Goal: Communication & Community: Answer question/provide support

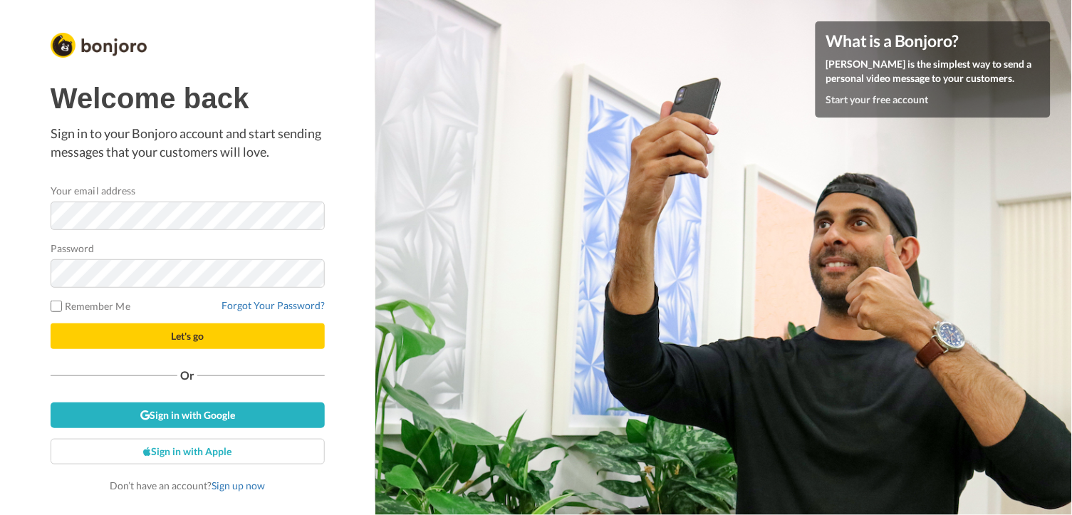
click at [159, 333] on button "Let's go" at bounding box center [188, 336] width 274 height 26
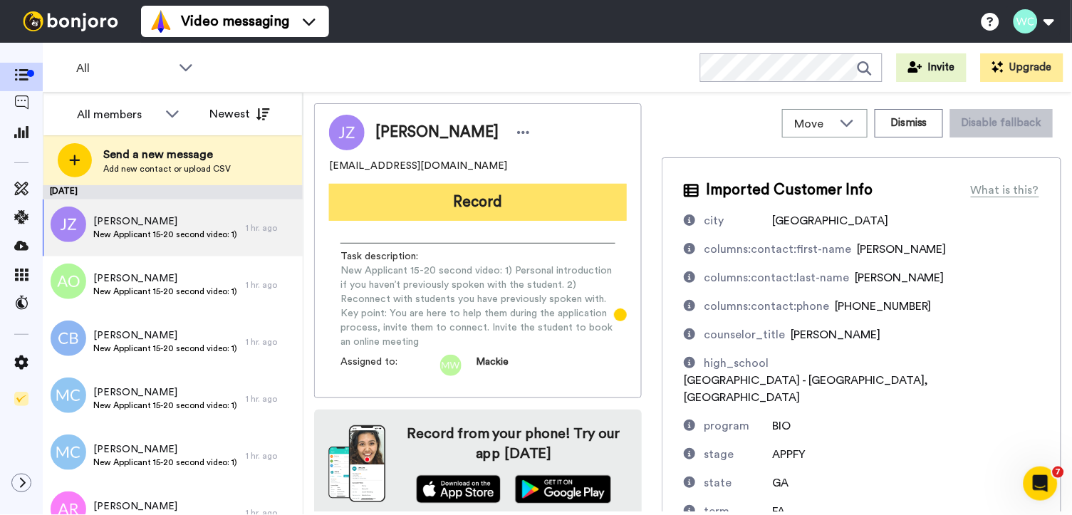
click at [502, 207] on button "Record" at bounding box center [478, 202] width 298 height 37
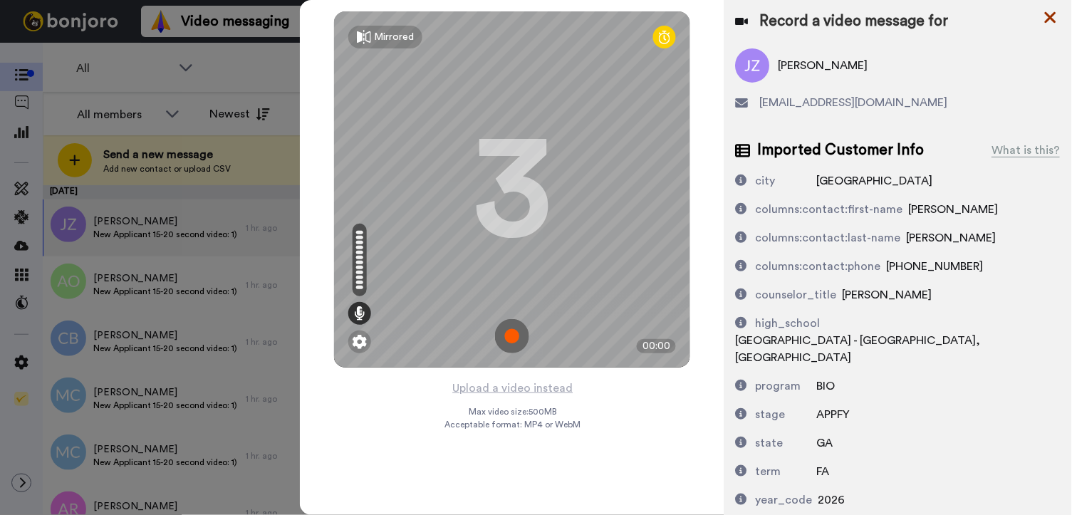
click at [1051, 13] on icon at bounding box center [1051, 18] width 14 height 18
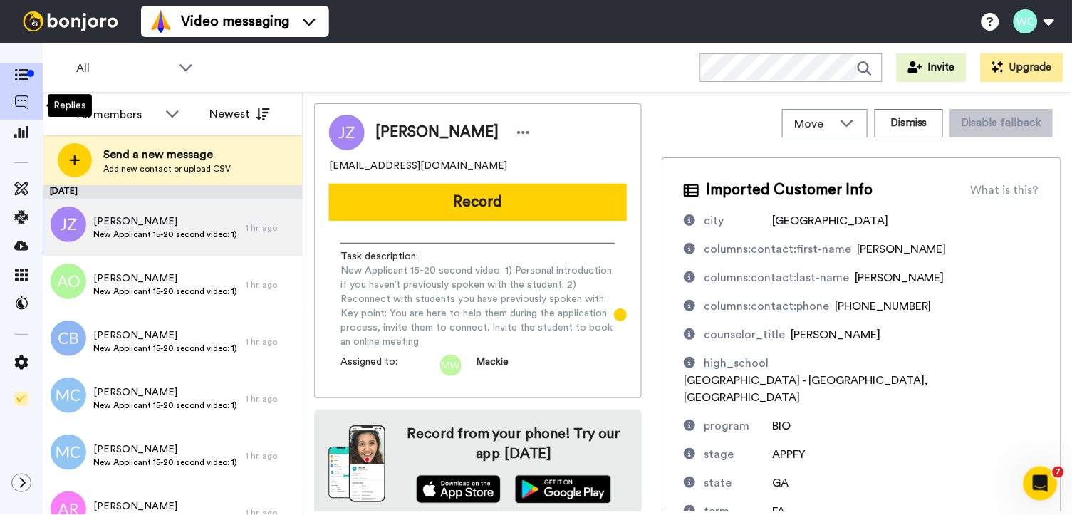
click at [22, 100] on icon at bounding box center [21, 102] width 14 height 14
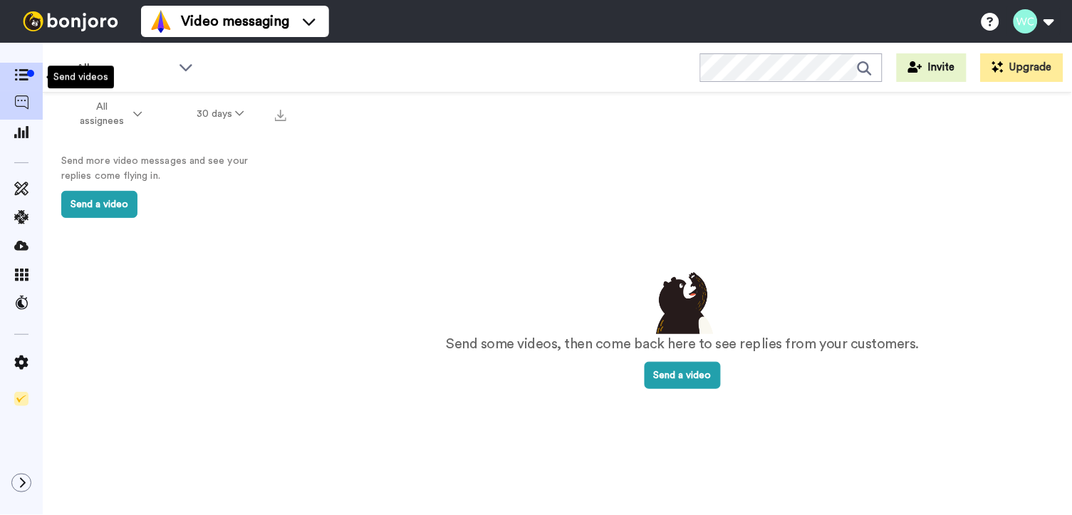
click at [23, 65] on div at bounding box center [21, 77] width 43 height 28
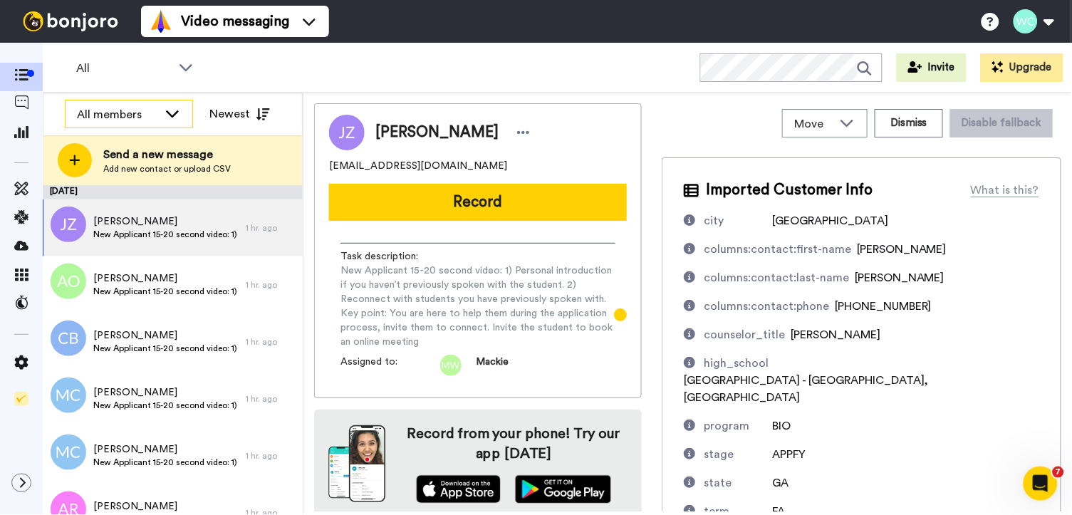
click at [169, 108] on icon at bounding box center [172, 113] width 17 height 14
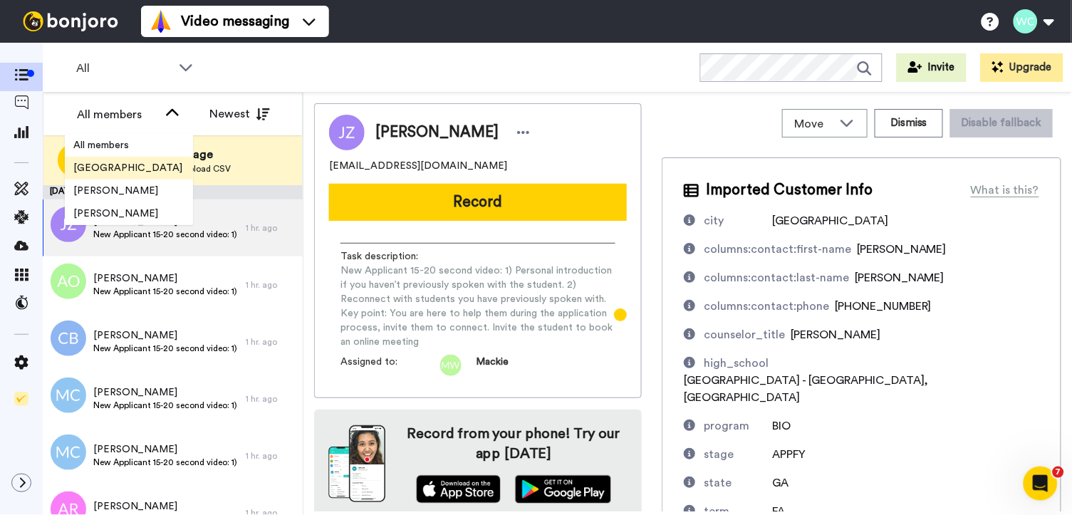
click at [142, 162] on span "[GEOGRAPHIC_DATA]" at bounding box center [128, 168] width 126 height 14
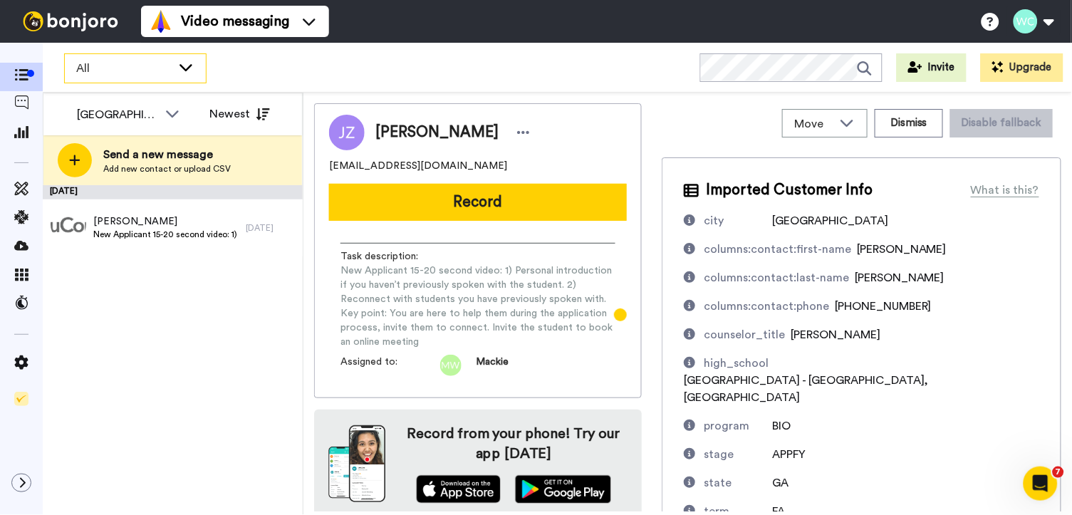
click at [197, 68] on div "All" at bounding box center [135, 68] width 141 height 28
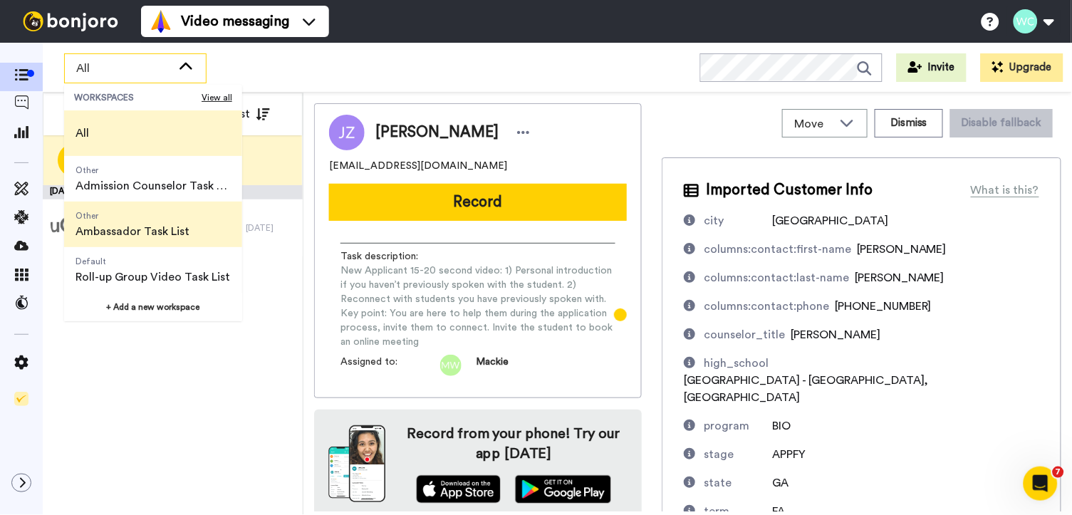
click at [167, 215] on span "Other" at bounding box center [133, 215] width 114 height 11
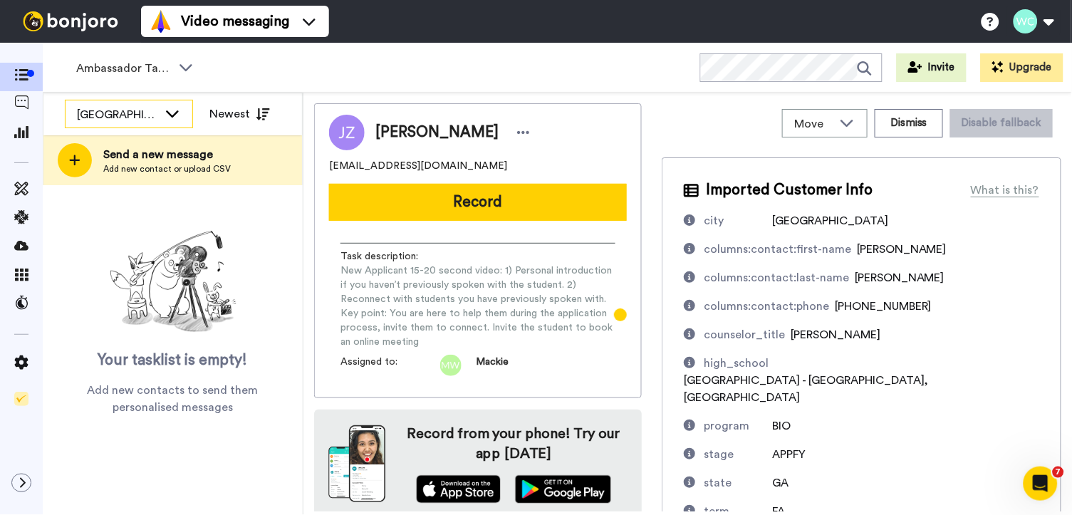
click at [178, 108] on icon at bounding box center [172, 113] width 17 height 14
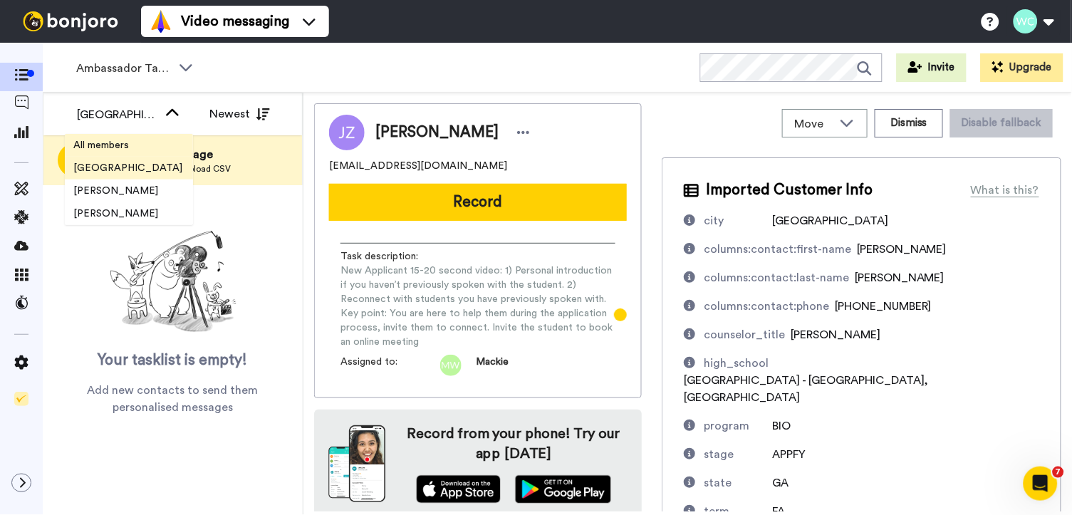
click at [131, 140] on span "All members" at bounding box center [101, 145] width 73 height 14
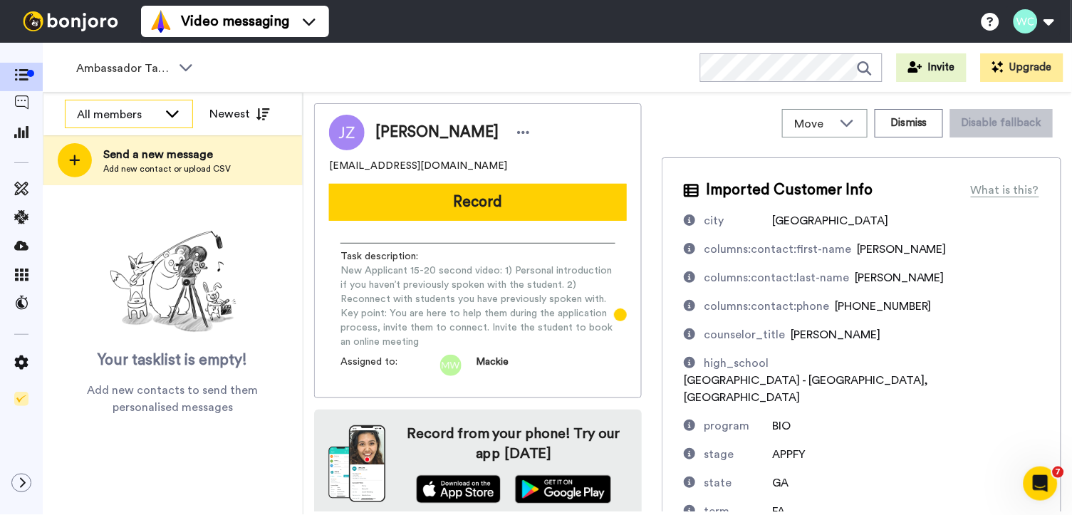
click at [178, 113] on icon at bounding box center [172, 113] width 17 height 14
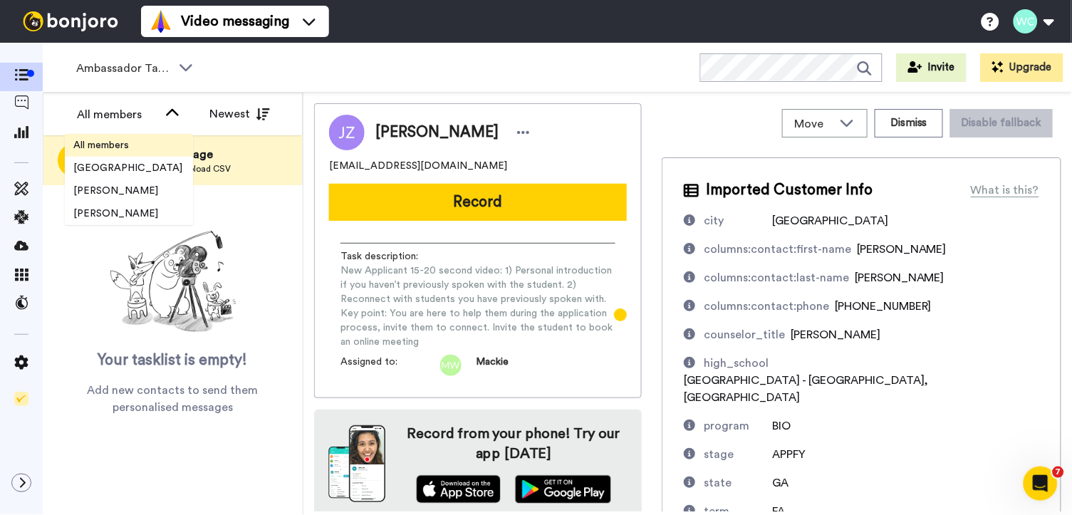
click at [115, 140] on span "All members" at bounding box center [101, 145] width 73 height 14
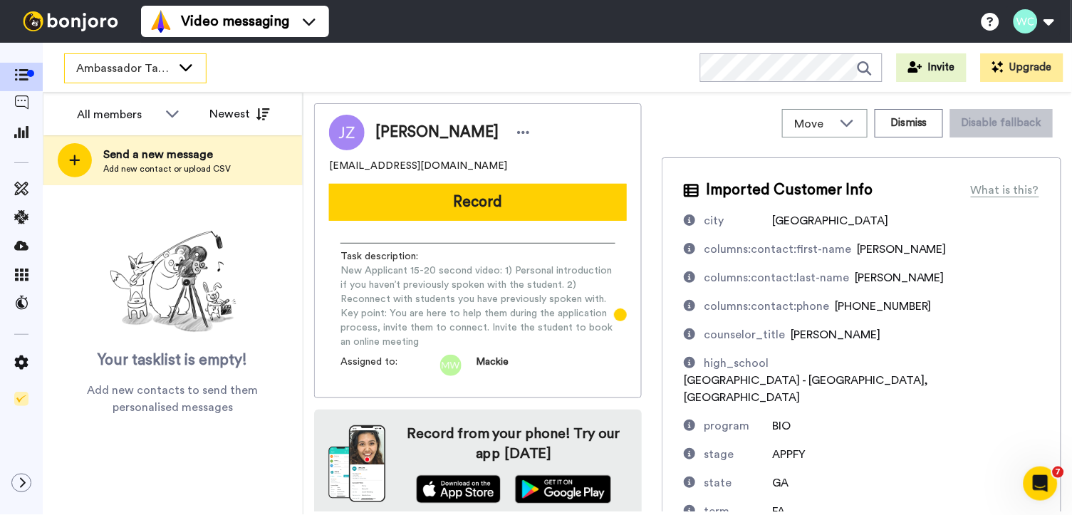
click at [187, 69] on icon at bounding box center [186, 67] width 13 height 7
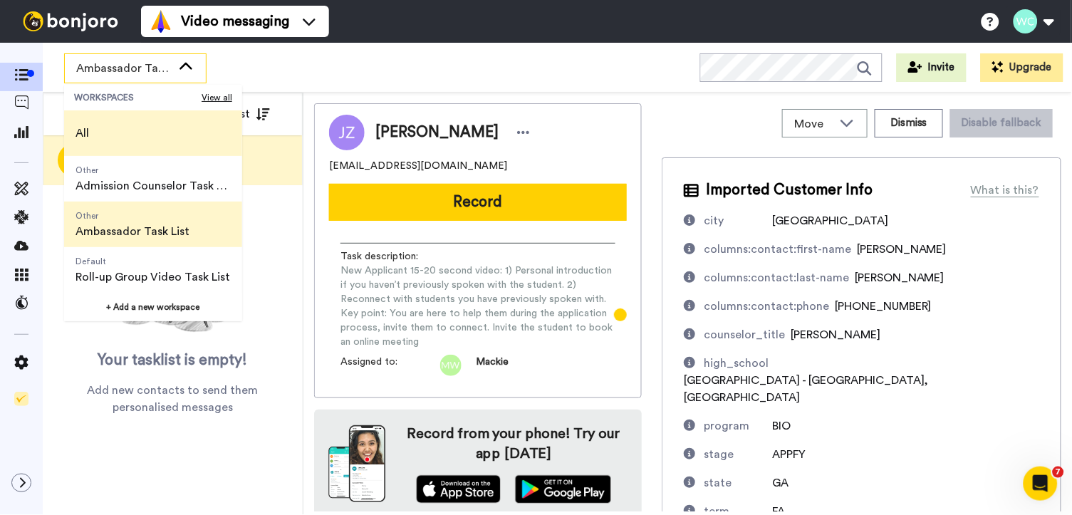
click at [103, 134] on li "All" at bounding box center [153, 133] width 178 height 46
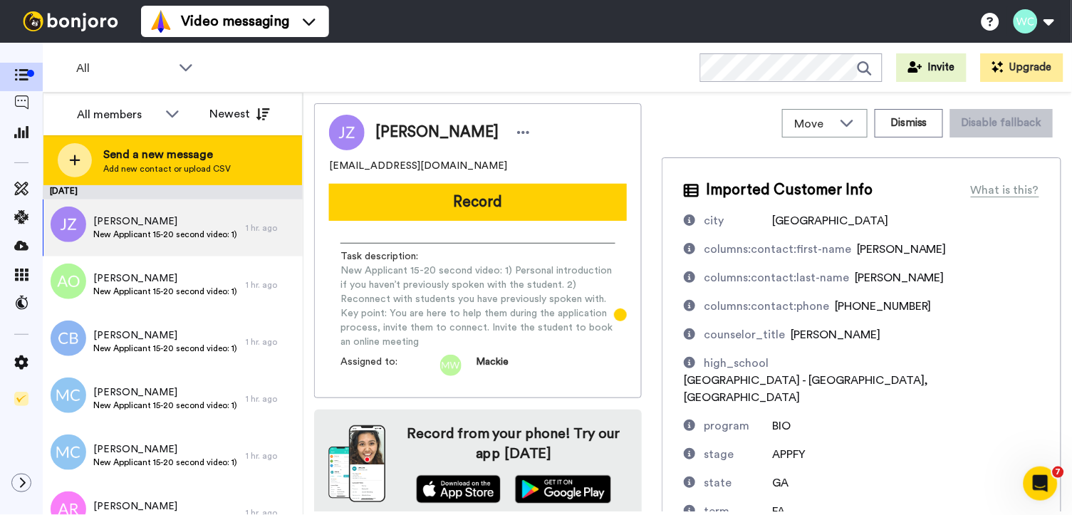
click at [75, 155] on icon at bounding box center [75, 160] width 11 height 11
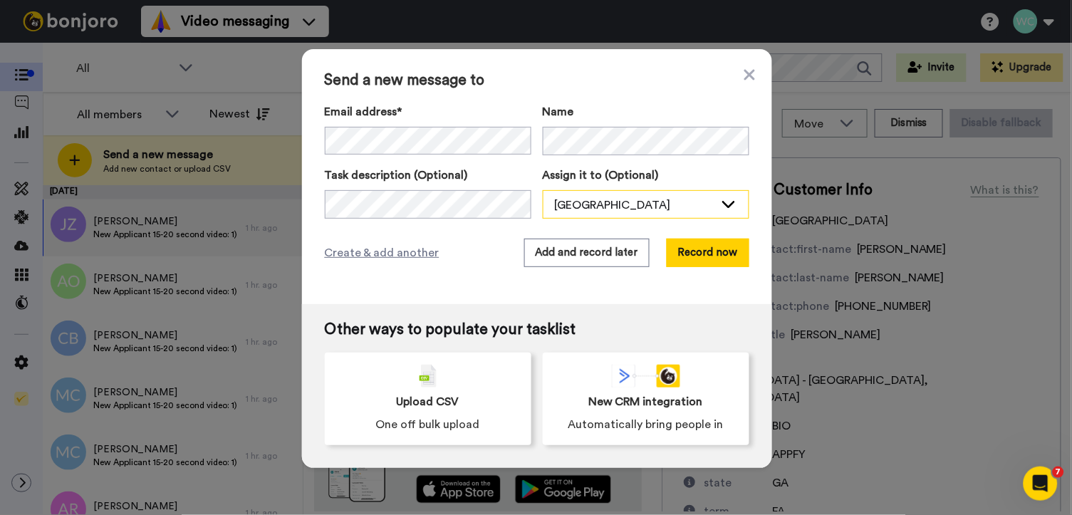
click at [711, 204] on div "Wesleyan College" at bounding box center [646, 205] width 205 height 28
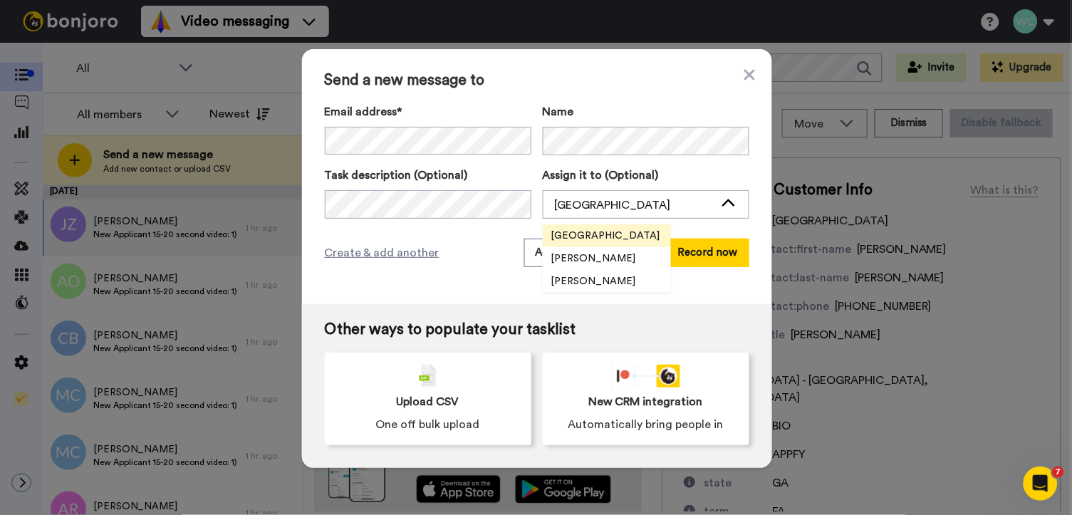
click at [478, 270] on div "Send a new message to Email address* Josselyne Zavala Villanueva <Zavalajossely…" at bounding box center [537, 176] width 470 height 255
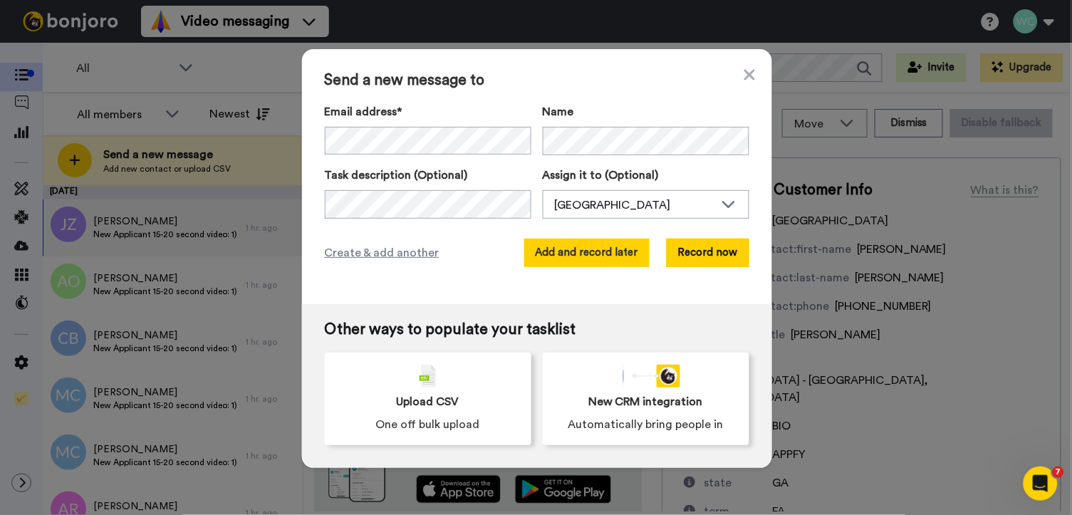
click at [567, 244] on button "Add and record later" at bounding box center [586, 253] width 125 height 28
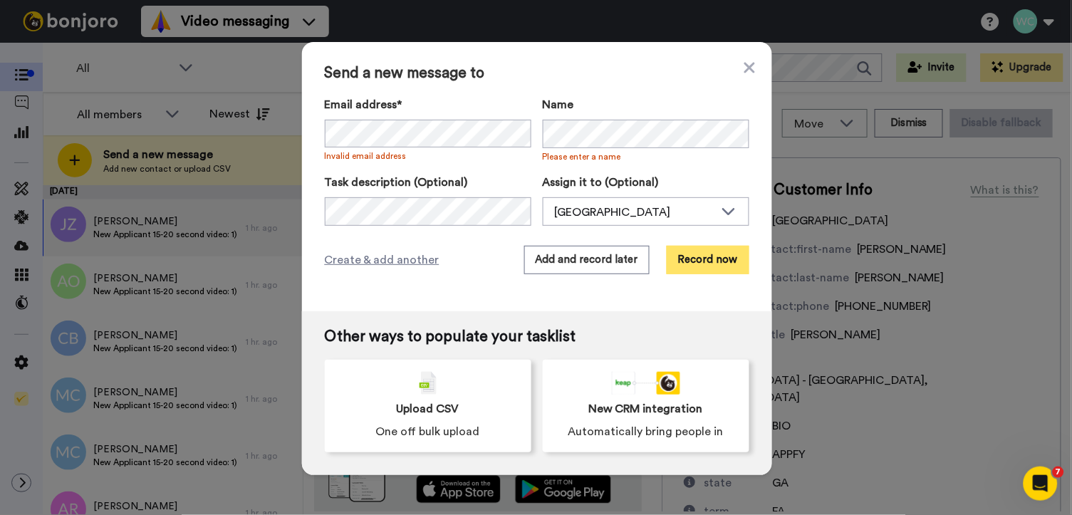
click at [716, 259] on button "Record now" at bounding box center [708, 260] width 83 height 28
click at [744, 63] on icon at bounding box center [749, 67] width 11 height 17
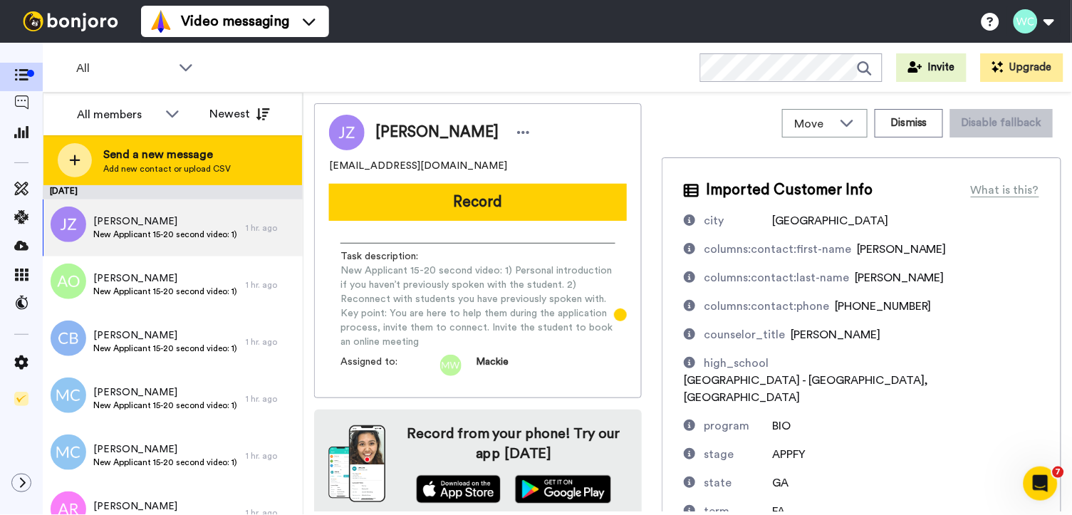
click at [141, 150] on span "Send a new message" at bounding box center [167, 154] width 128 height 17
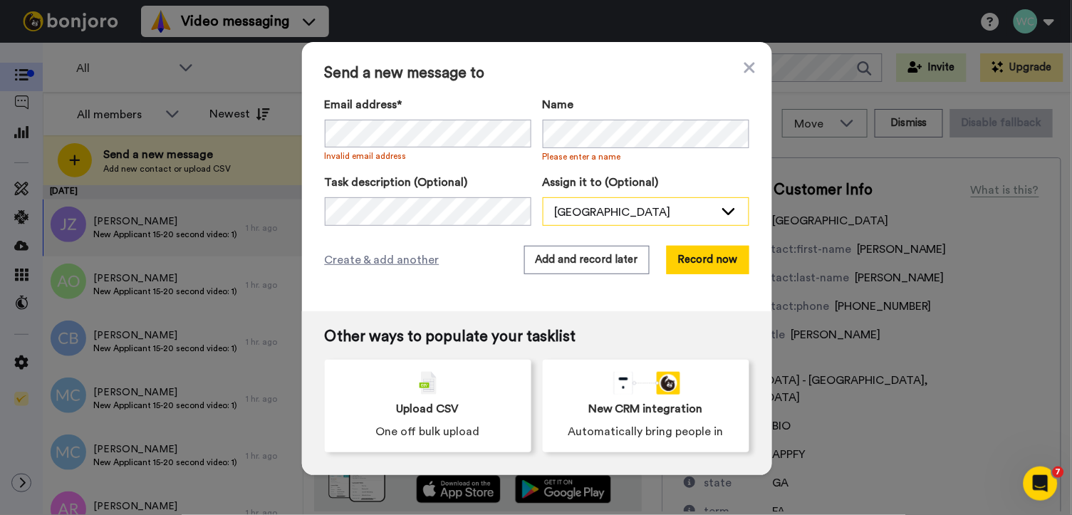
click at [678, 206] on div "Wesleyan College" at bounding box center [635, 212] width 160 height 17
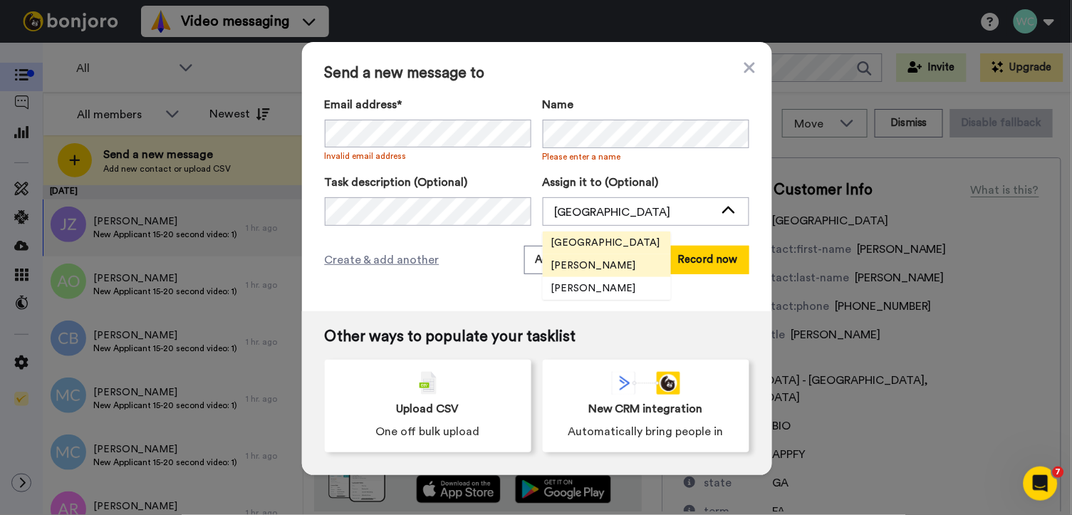
click at [604, 259] on span "Mackie Wallace" at bounding box center [594, 266] width 102 height 14
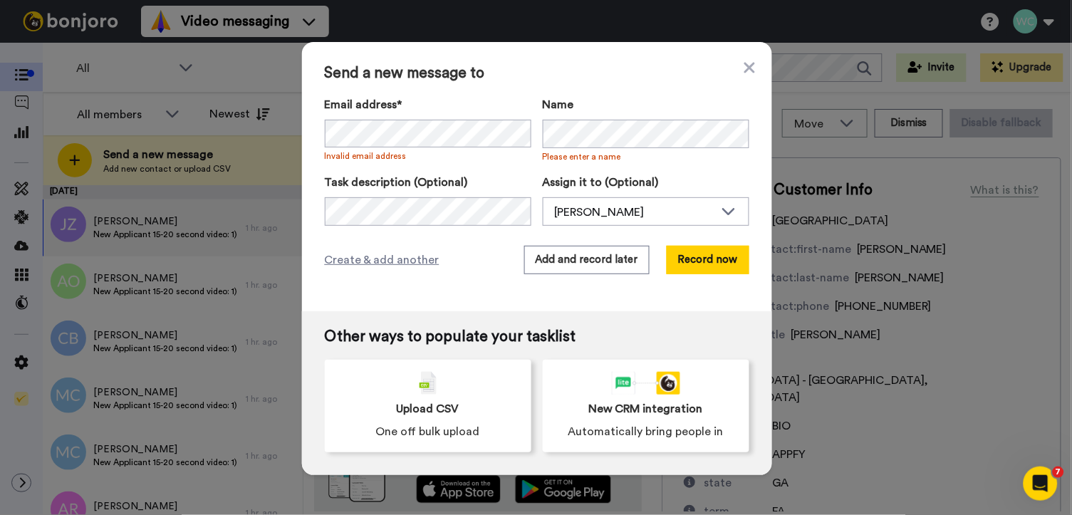
click at [466, 297] on div "Send a new message to Email address* No search result for ‘ hannahramsey@gmail.…" at bounding box center [537, 176] width 470 height 269
click at [478, 246] on div "Create & add another Add and record later Record now" at bounding box center [537, 260] width 425 height 28
click at [744, 63] on icon at bounding box center [749, 67] width 11 height 17
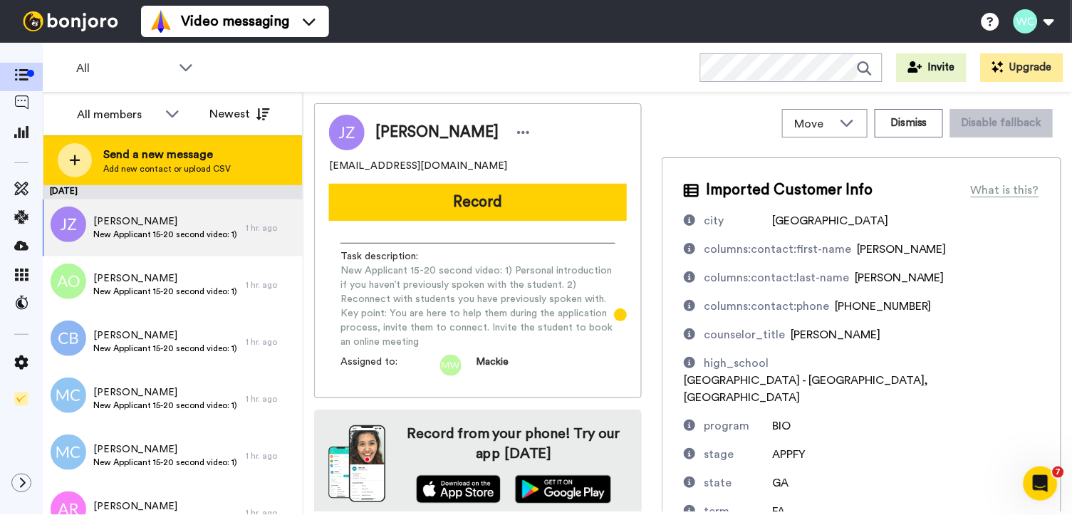
click at [167, 149] on span "Send a new message" at bounding box center [167, 154] width 128 height 17
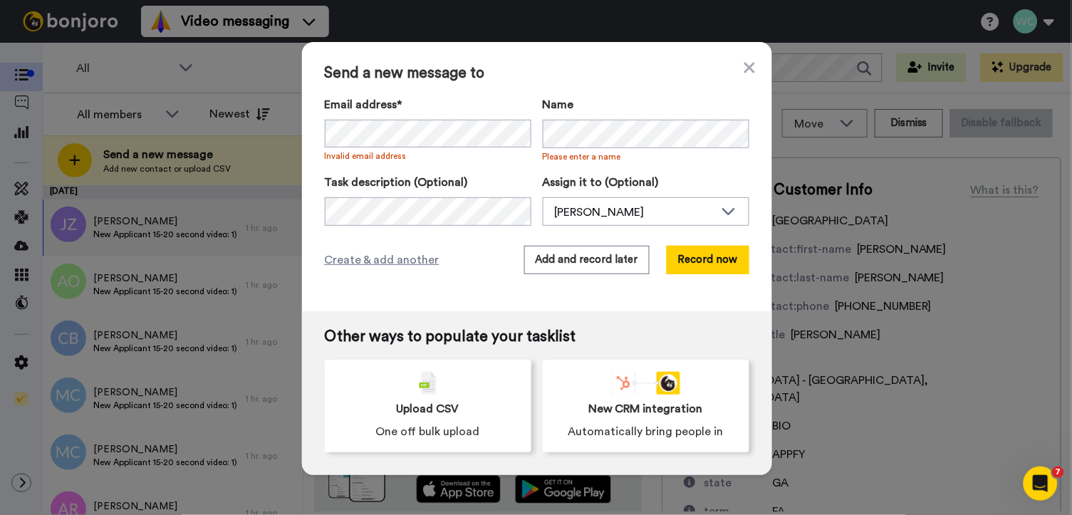
click at [374, 165] on div "Email address* Invalid email address Name Please enter a name Task description …" at bounding box center [537, 161] width 425 height 130
click at [568, 255] on button "Add and record later" at bounding box center [586, 260] width 125 height 28
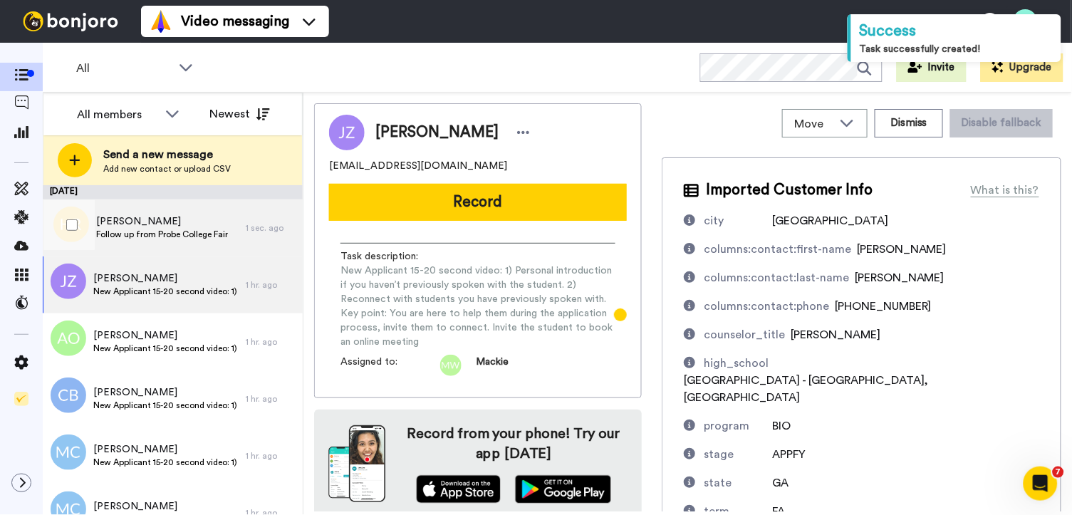
click at [155, 224] on span "Hannah Ramsey" at bounding box center [162, 221] width 132 height 14
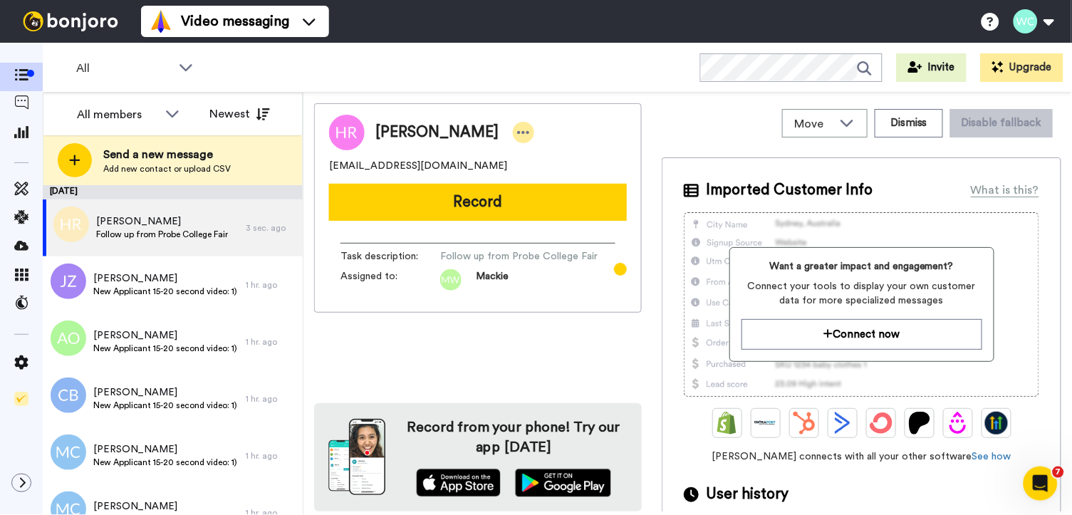
click at [518, 132] on icon at bounding box center [524, 132] width 12 height 3
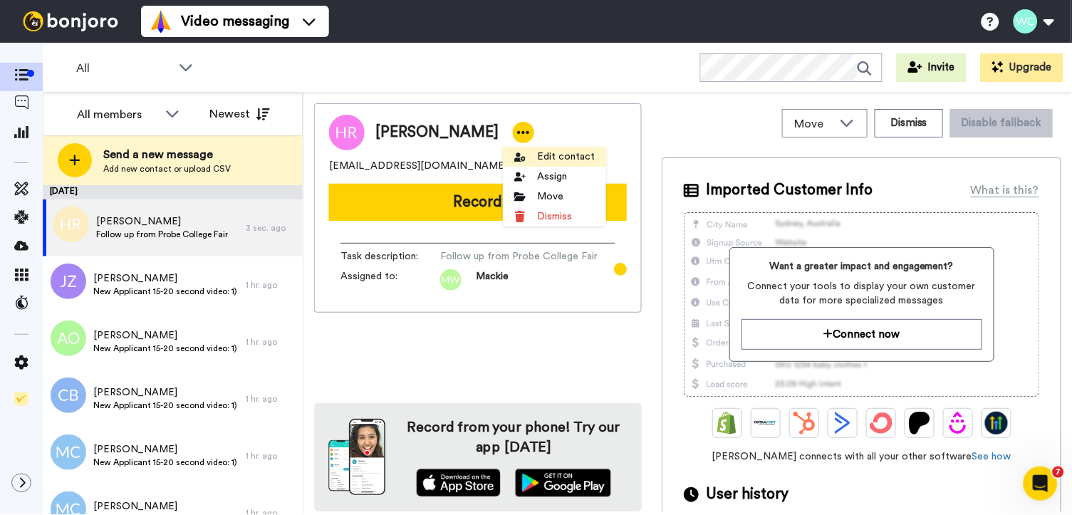
click at [543, 151] on li "Edit contact" at bounding box center [554, 157] width 103 height 20
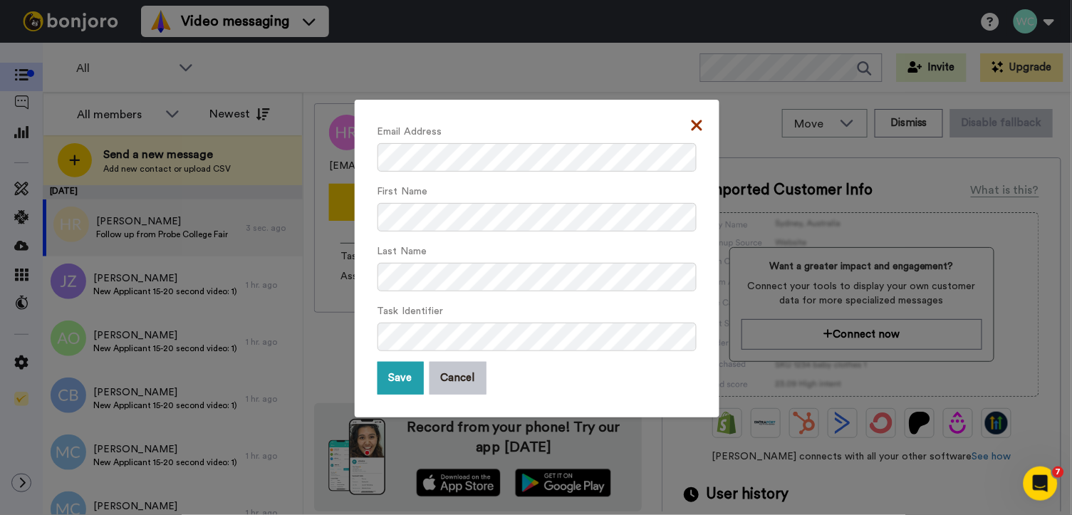
click at [692, 130] on icon at bounding box center [697, 125] width 11 height 17
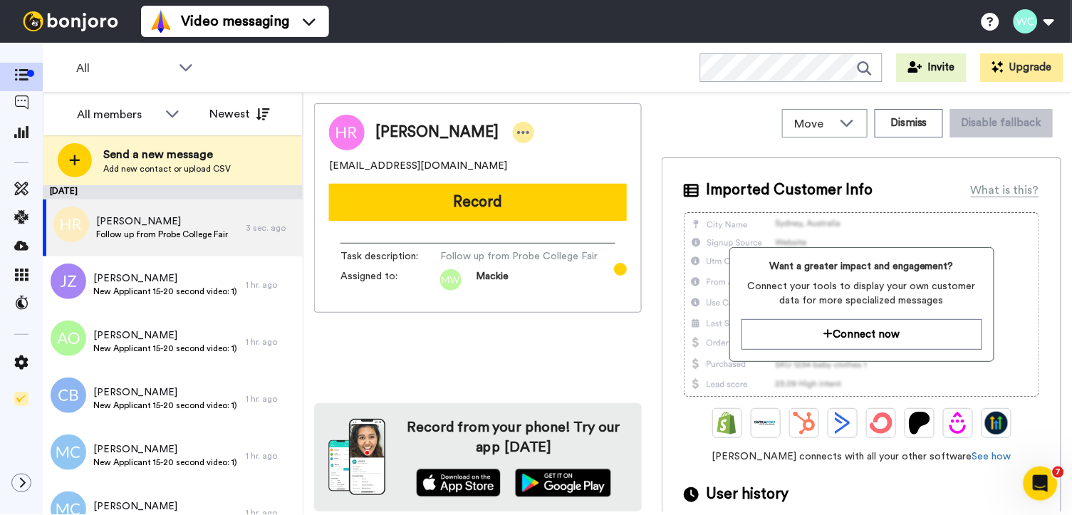
click at [517, 126] on icon at bounding box center [523, 132] width 13 height 14
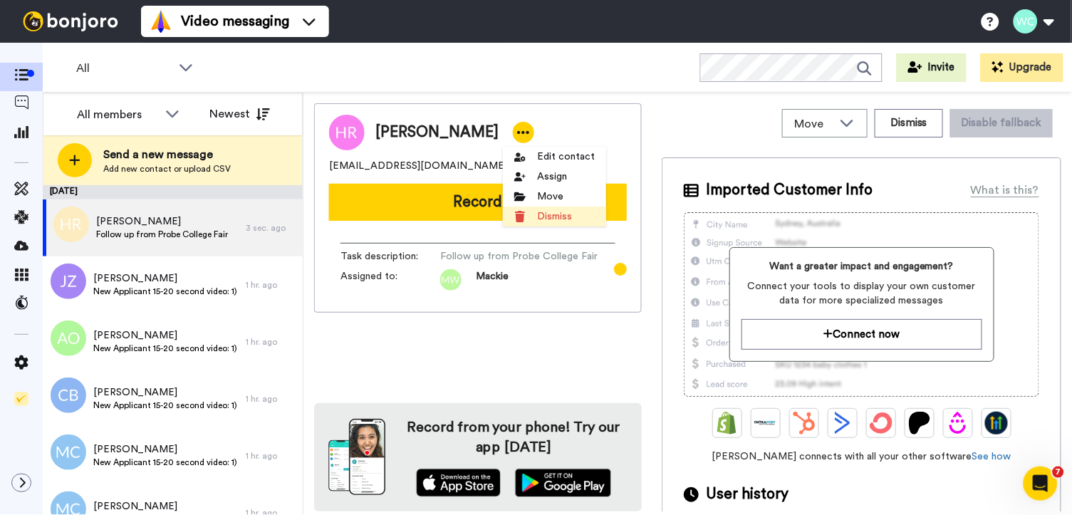
click at [554, 217] on li "Dismiss" at bounding box center [554, 217] width 103 height 20
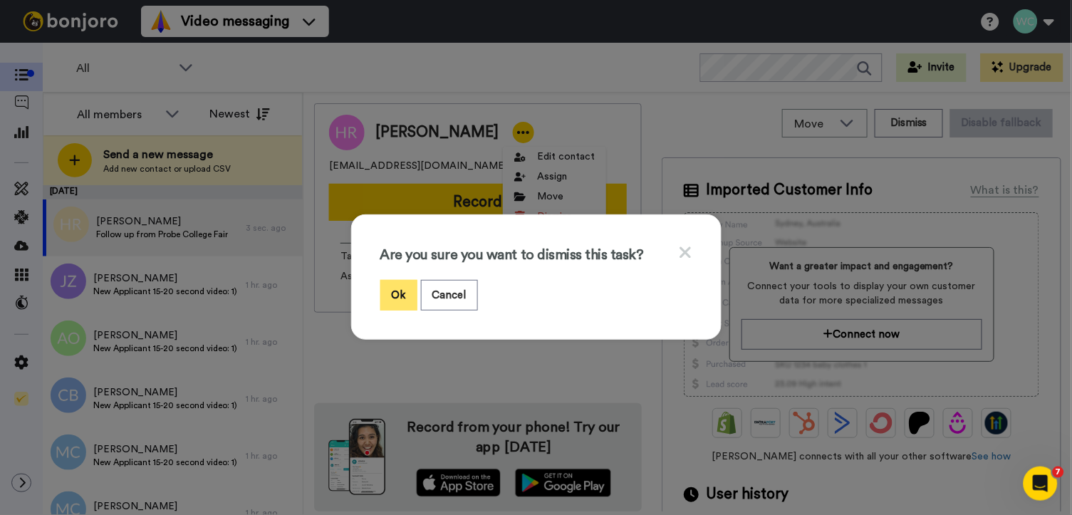
click at [392, 292] on button "Ok" at bounding box center [398, 295] width 37 height 31
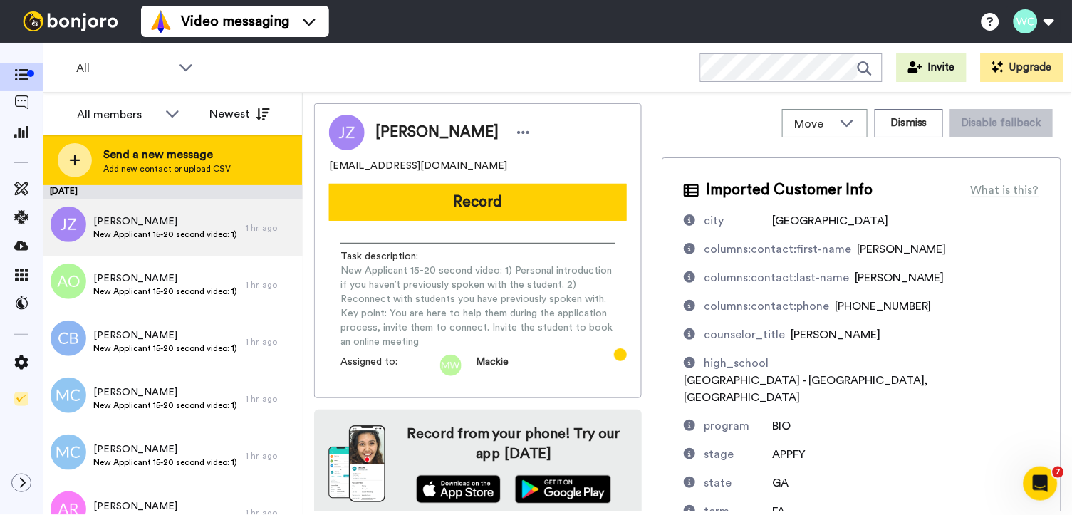
click at [106, 155] on span "Send a new message" at bounding box center [167, 154] width 128 height 17
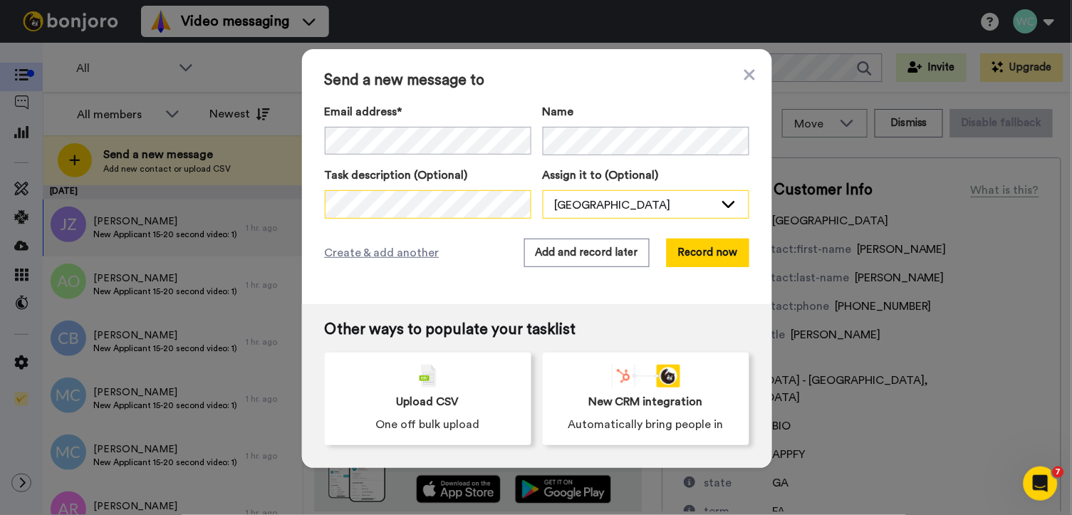
click at [576, 207] on div "Task description (Optional) Assign it to (Optional) Wesleyan College Wesleyan C…" at bounding box center [537, 193] width 425 height 52
click at [720, 203] on icon at bounding box center [728, 204] width 17 height 14
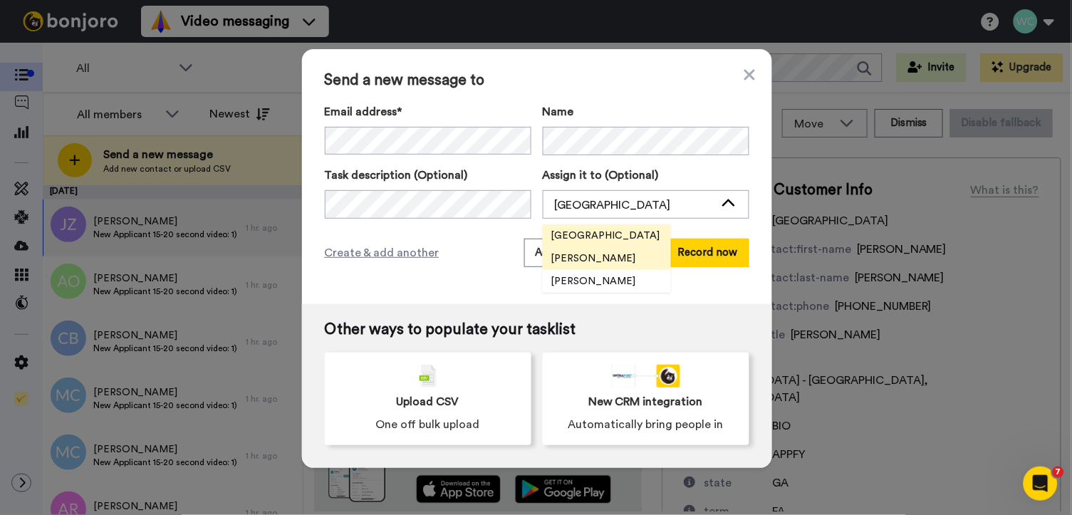
click at [628, 249] on li "Mackie Wallace" at bounding box center [607, 258] width 128 height 23
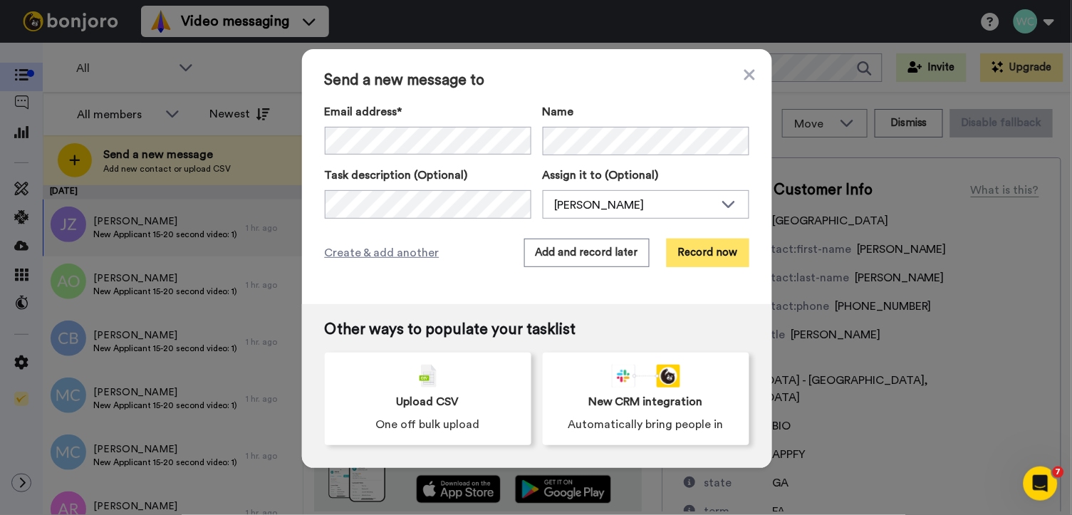
click at [711, 251] on button "Record now" at bounding box center [708, 253] width 83 height 28
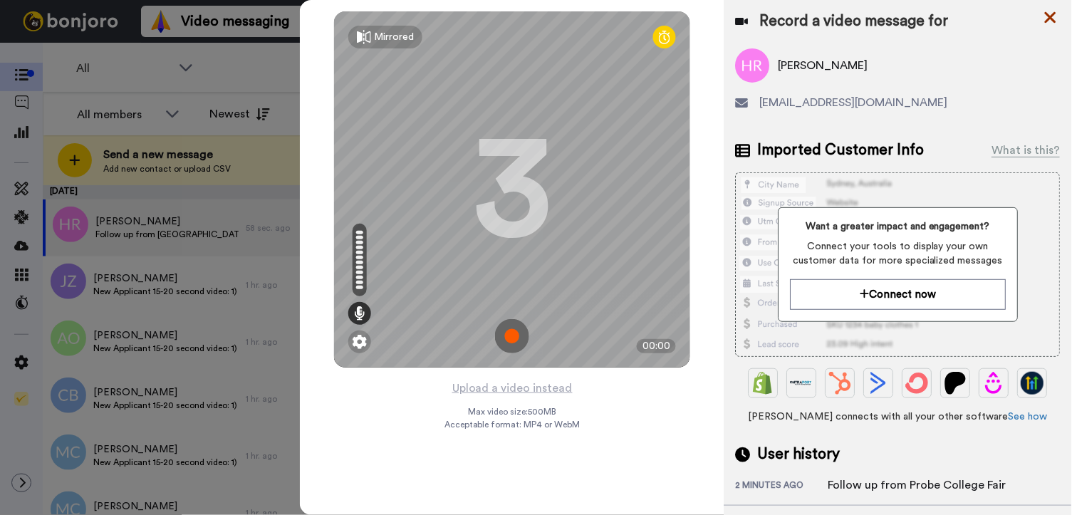
click at [1051, 12] on icon at bounding box center [1051, 18] width 14 height 18
